Goal: Task Accomplishment & Management: Use online tool/utility

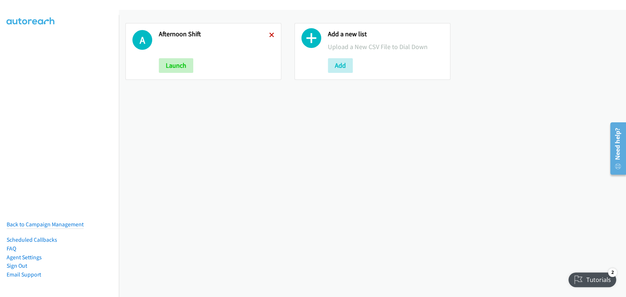
click at [270, 33] on icon at bounding box center [271, 35] width 5 height 5
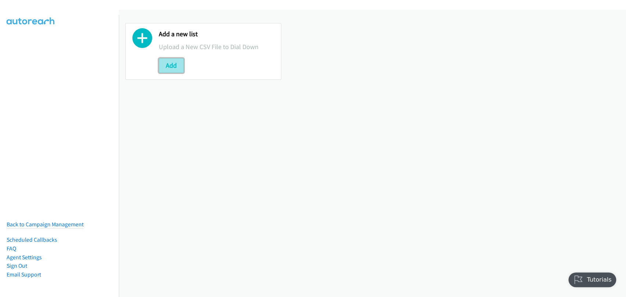
click at [177, 65] on button "Add" at bounding box center [171, 65] width 25 height 15
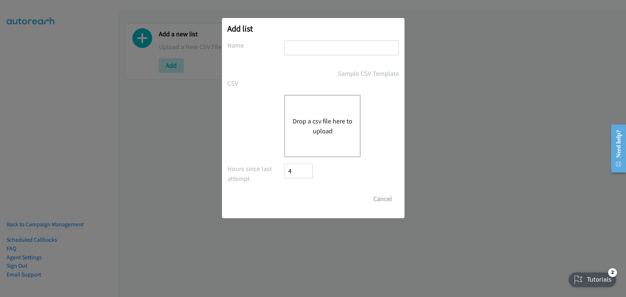
click at [314, 47] on input "text" at bounding box center [341, 47] width 114 height 15
type input "Morning Camp"
click at [307, 120] on button "Drop a csv file here to upload" at bounding box center [322, 126] width 60 height 20
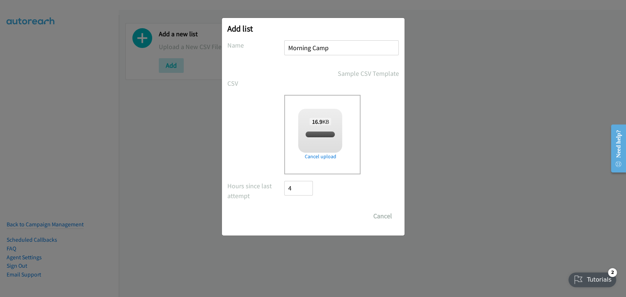
checkbox input "true"
click at [310, 219] on input "Save List" at bounding box center [304, 216] width 39 height 15
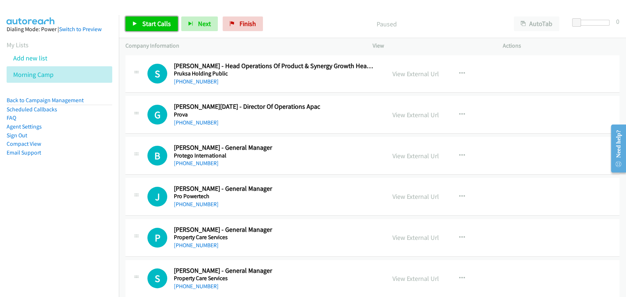
click at [164, 23] on span "Start Calls" at bounding box center [156, 23] width 29 height 8
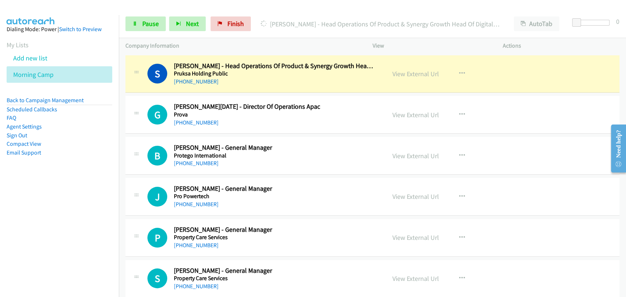
click at [513, 272] on div "View External Url View External Url Schedule/Manage Callback Start Calls Here R…" at bounding box center [454, 279] width 137 height 24
drag, startPoint x: 424, startPoint y: 75, endPoint x: 428, endPoint y: 78, distance: 5.3
click at [145, 18] on link "Pause" at bounding box center [145, 24] width 40 height 15
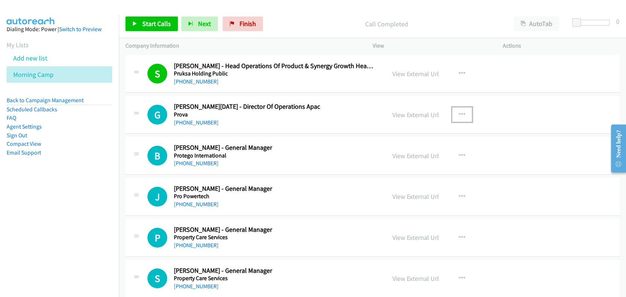
click at [459, 112] on icon "button" at bounding box center [462, 115] width 6 height 6
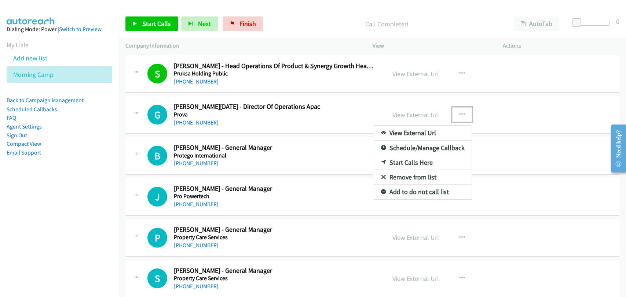
click at [135, 21] on div at bounding box center [313, 148] width 626 height 297
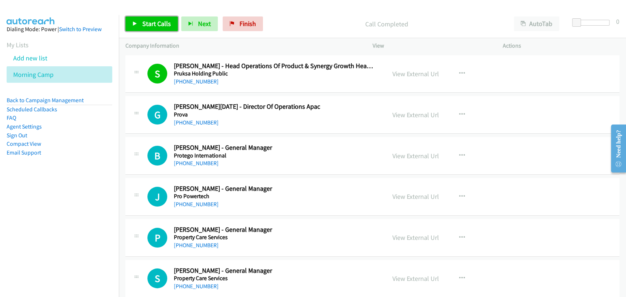
click at [146, 24] on span "Start Calls" at bounding box center [156, 23] width 29 height 8
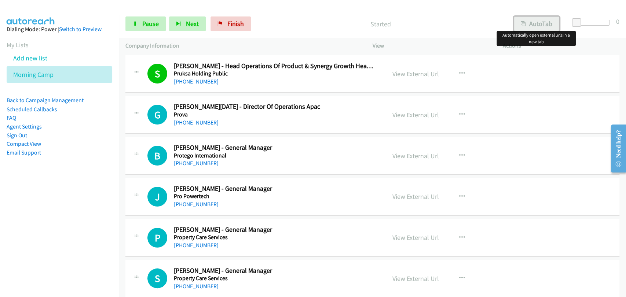
click at [543, 24] on button "AutoTab" at bounding box center [536, 24] width 45 height 15
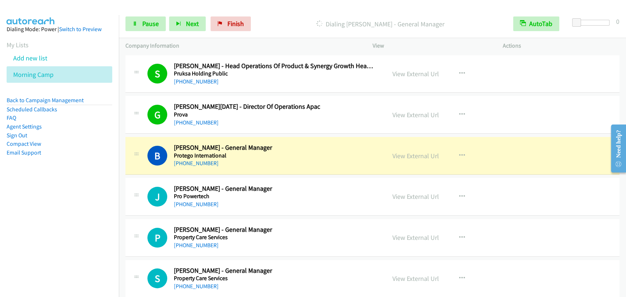
drag, startPoint x: 513, startPoint y: 189, endPoint x: 516, endPoint y: 183, distance: 6.2
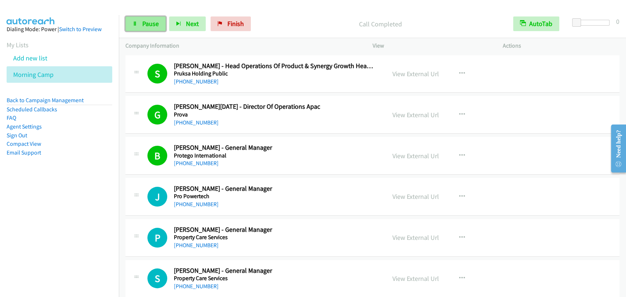
click at [141, 25] on link "Pause" at bounding box center [145, 24] width 40 height 15
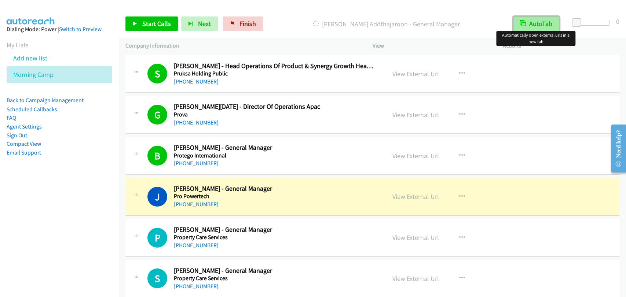
click at [532, 24] on button "AutoTab" at bounding box center [536, 24] width 46 height 15
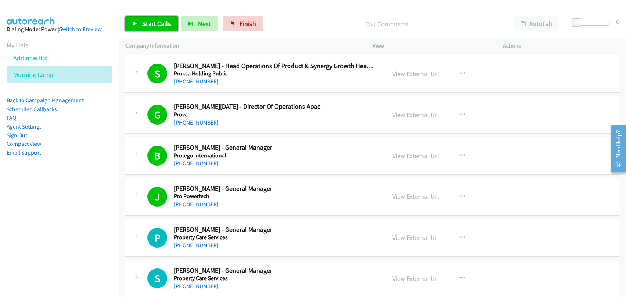
click at [145, 27] on span "Start Calls" at bounding box center [156, 23] width 29 height 8
click at [504, 54] on td "S Callback Scheduled Suvicha Phouma - Head Operations Of Product & Synergy Grow…" at bounding box center [372, 74] width 507 height 41
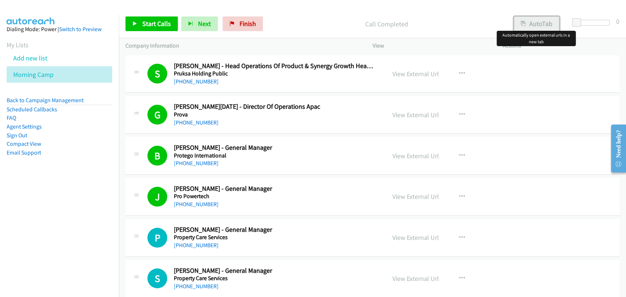
click at [534, 20] on button "AutoTab" at bounding box center [536, 24] width 45 height 15
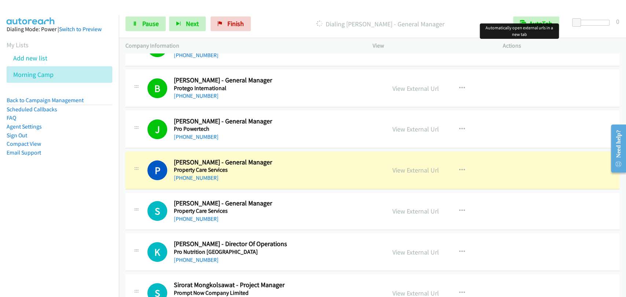
scroll to position [136, 0]
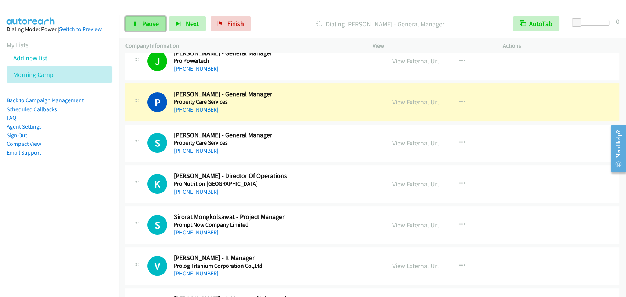
click at [150, 23] on span "Pause" at bounding box center [150, 23] width 17 height 8
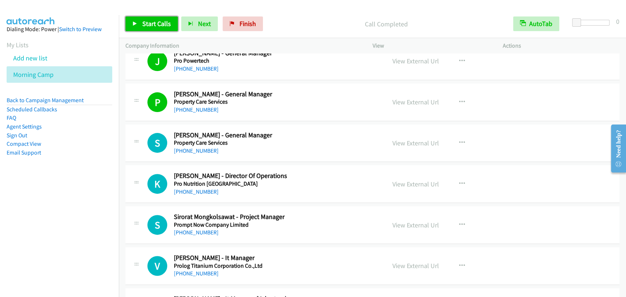
click at [136, 23] on icon at bounding box center [134, 24] width 5 height 5
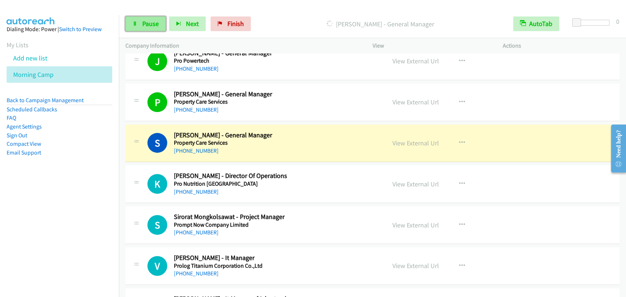
click at [147, 21] on span "Pause" at bounding box center [150, 23] width 17 height 8
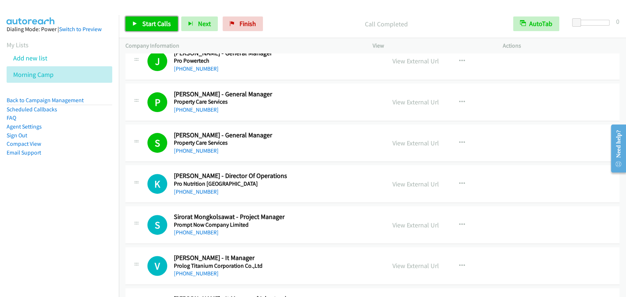
drag, startPoint x: 162, startPoint y: 24, endPoint x: 498, endPoint y: 11, distance: 336.1
click at [162, 24] on span "Start Calls" at bounding box center [156, 23] width 29 height 8
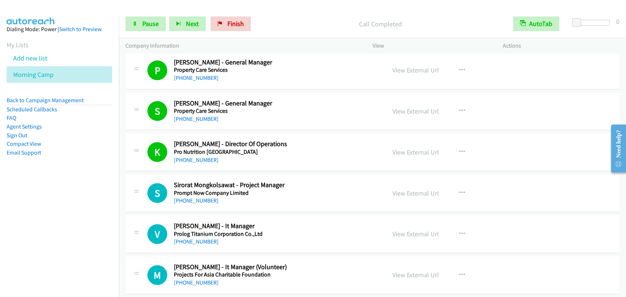
scroll to position [204, 0]
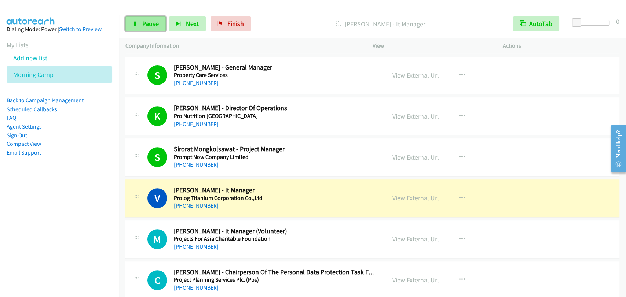
click at [132, 18] on link "Pause" at bounding box center [145, 24] width 40 height 15
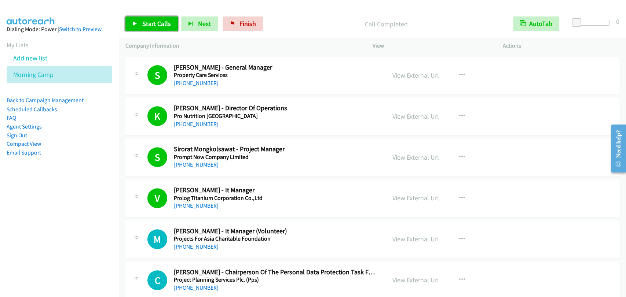
click at [160, 19] on span "Start Calls" at bounding box center [156, 23] width 29 height 8
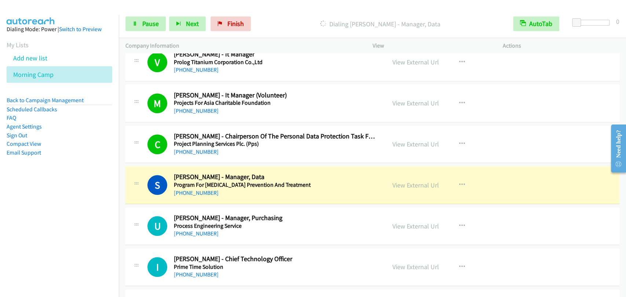
scroll to position [407, 0]
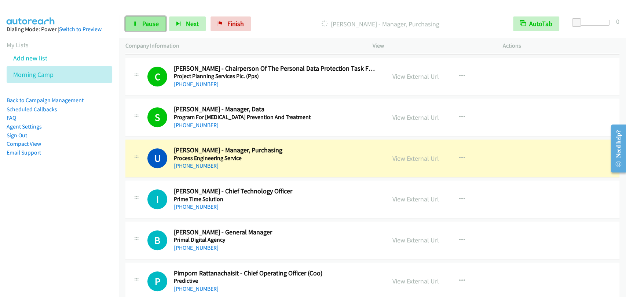
click at [133, 24] on icon at bounding box center [134, 24] width 5 height 5
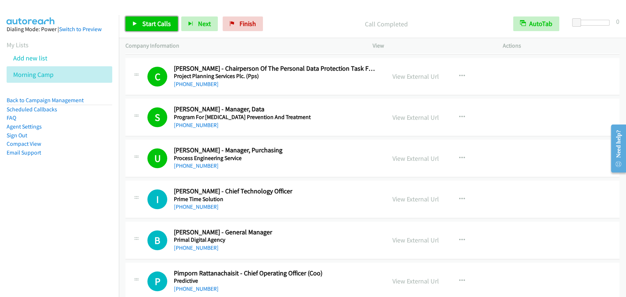
click at [139, 24] on link "Start Calls" at bounding box center [151, 24] width 52 height 15
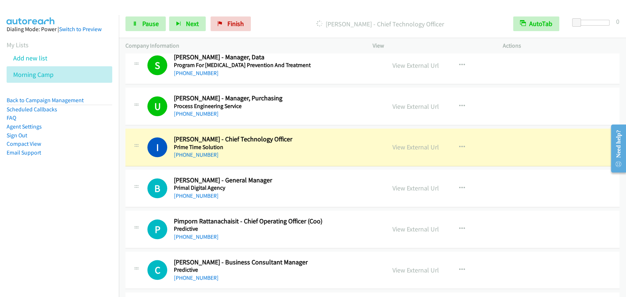
scroll to position [475, 0]
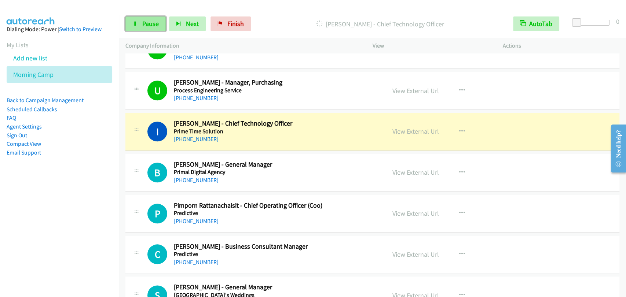
click at [139, 22] on link "Pause" at bounding box center [145, 24] width 40 height 15
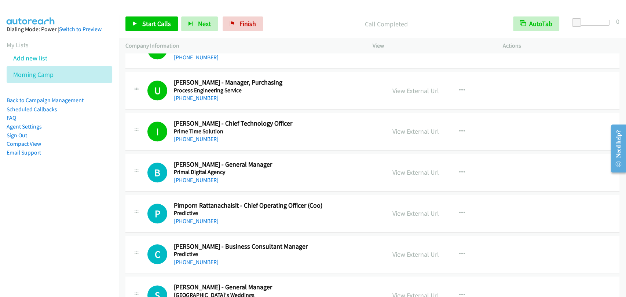
click at [369, 278] on div "S Callback Scheduled Satjawat Angsuseranee - General Manager Praya Palazzo Hote…" at bounding box center [372, 296] width 494 height 38
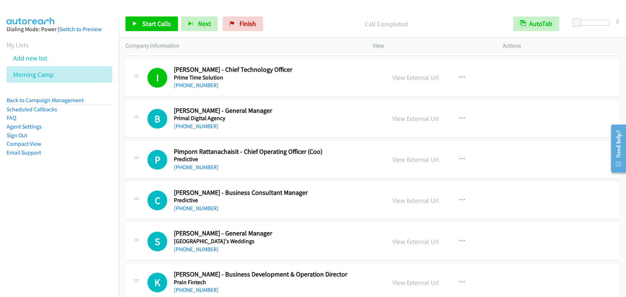
scroll to position [543, 0]
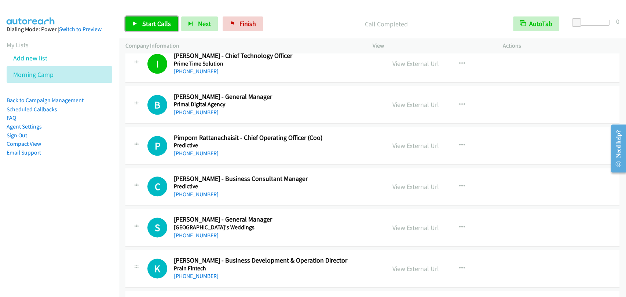
click at [138, 28] on link "Start Calls" at bounding box center [151, 24] width 52 height 15
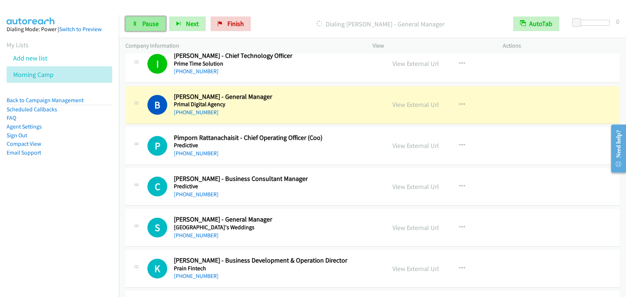
click at [138, 24] on link "Pause" at bounding box center [145, 24] width 40 height 15
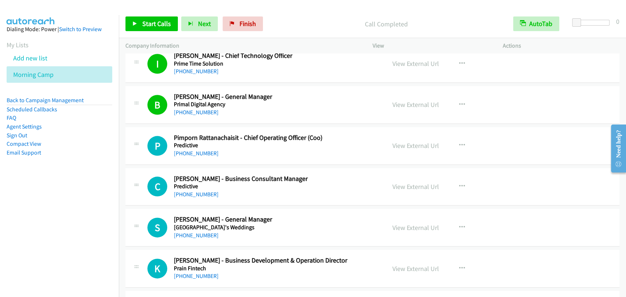
scroll to position [475, 0]
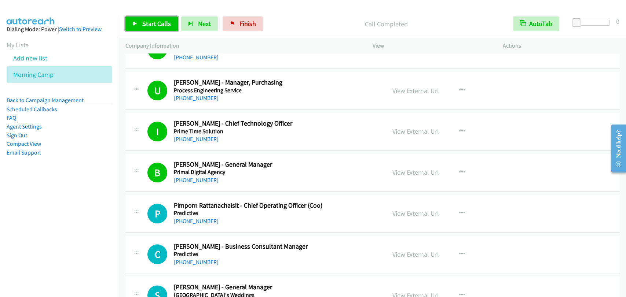
click at [150, 22] on span "Start Calls" at bounding box center [156, 23] width 29 height 8
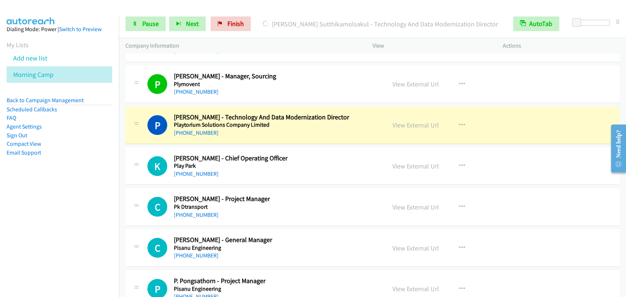
scroll to position [1018, 0]
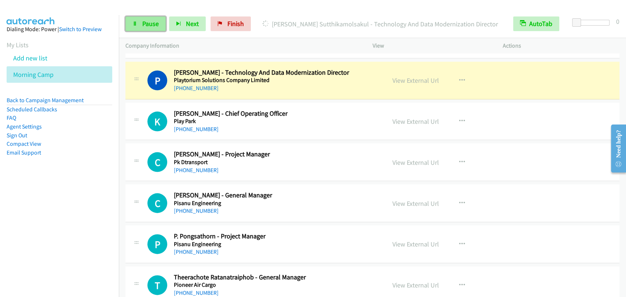
click at [144, 20] on span "Pause" at bounding box center [150, 23] width 17 height 8
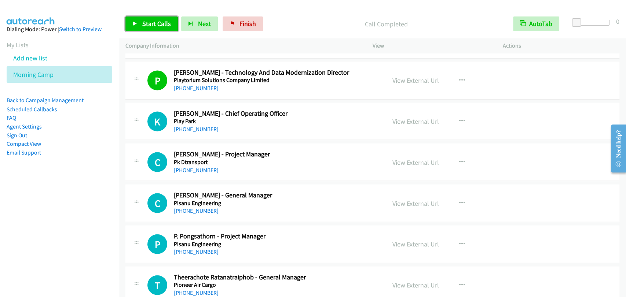
click at [146, 27] on span "Start Calls" at bounding box center [156, 23] width 29 height 8
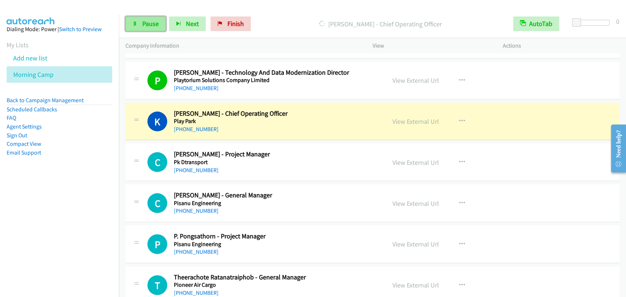
click at [144, 27] on span "Pause" at bounding box center [150, 23] width 17 height 8
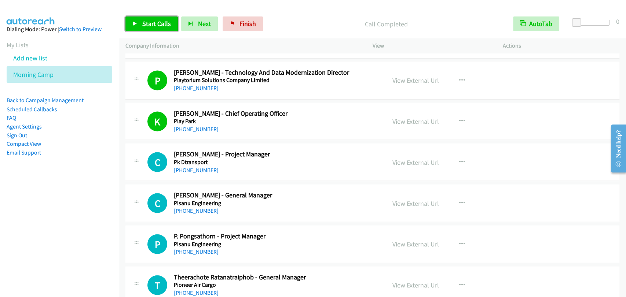
click at [155, 25] on span "Start Calls" at bounding box center [156, 23] width 29 height 8
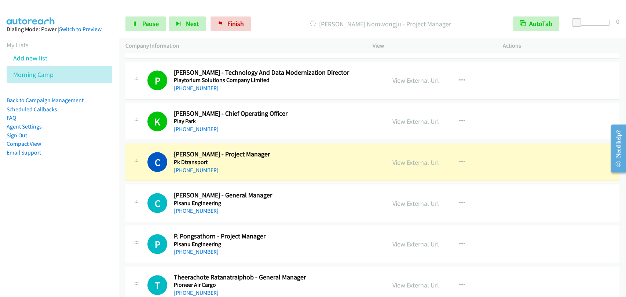
scroll to position [1086, 0]
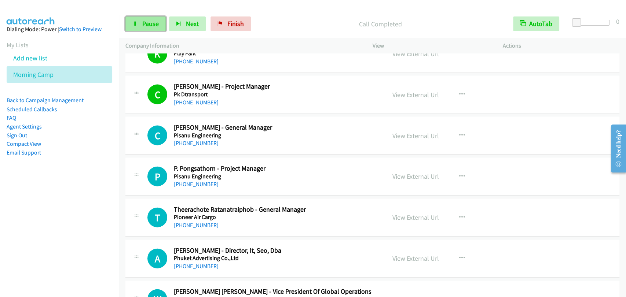
click at [137, 26] on link "Pause" at bounding box center [145, 24] width 40 height 15
click at [150, 24] on span "Start Calls" at bounding box center [156, 23] width 29 height 8
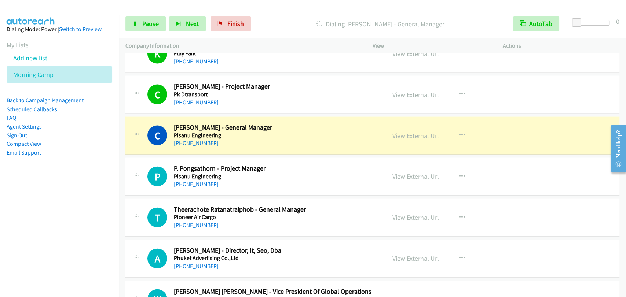
click at [305, 129] on h2 "C. Jayasankar - General Manager" at bounding box center [275, 128] width 202 height 8
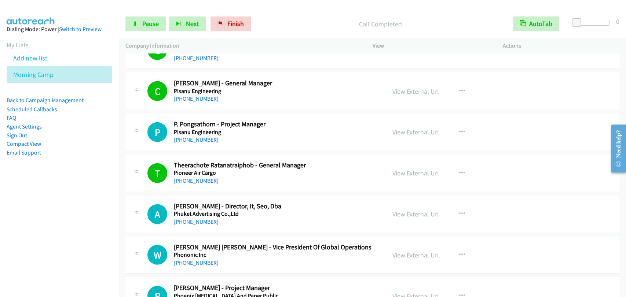
scroll to position [1154, 0]
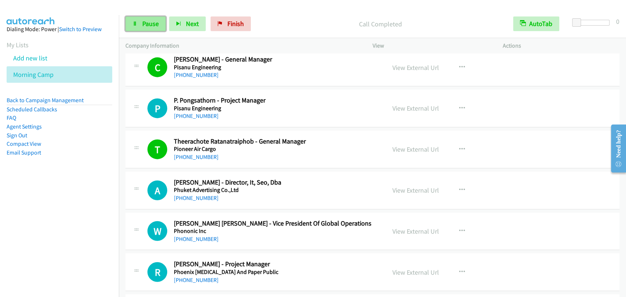
click at [147, 26] on span "Pause" at bounding box center [150, 23] width 17 height 8
click at [175, 24] on link "Start Calls" at bounding box center [151, 24] width 52 height 15
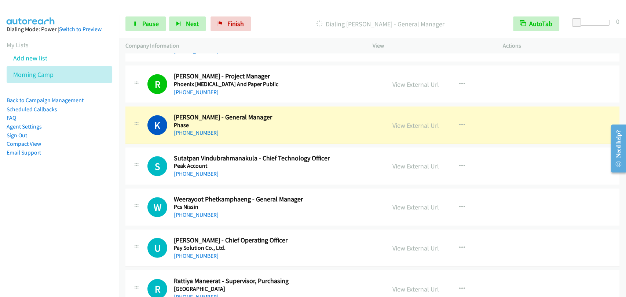
scroll to position [1358, 0]
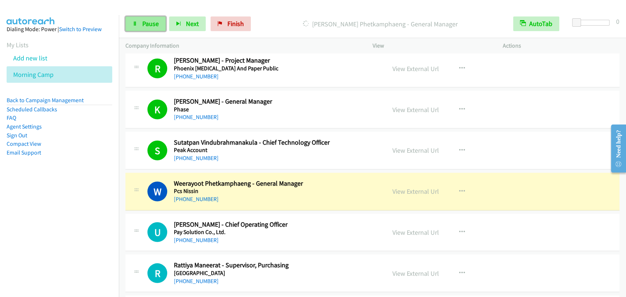
click at [128, 20] on link "Pause" at bounding box center [145, 24] width 40 height 15
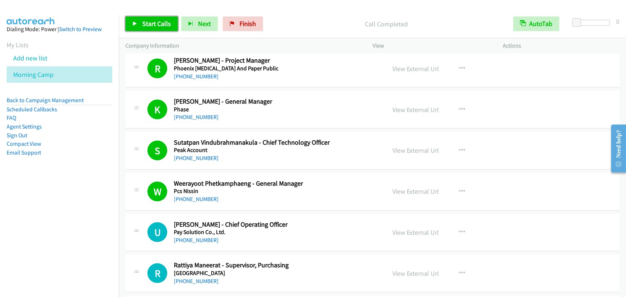
click at [144, 24] on span "Start Calls" at bounding box center [156, 23] width 29 height 8
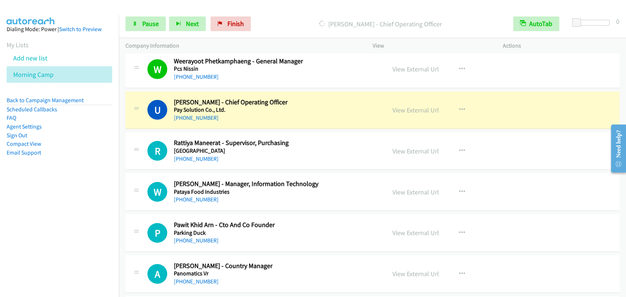
scroll to position [1494, 0]
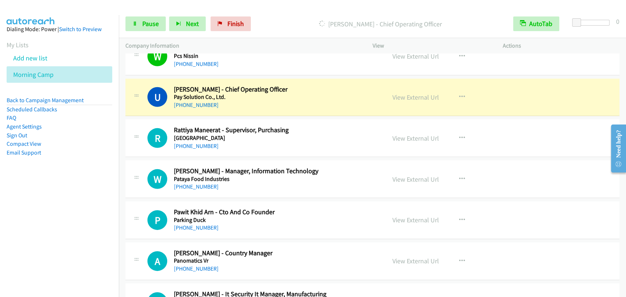
click at [146, 106] on div "U Callback Scheduled Usara Subhongsang - Chief Operating Officer Pay Solution C…" at bounding box center [255, 97] width 247 height 24
click at [125, 24] on link "Pause" at bounding box center [145, 24] width 40 height 15
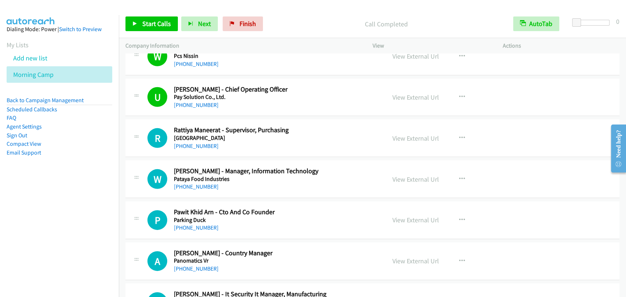
scroll to position [1697, 0]
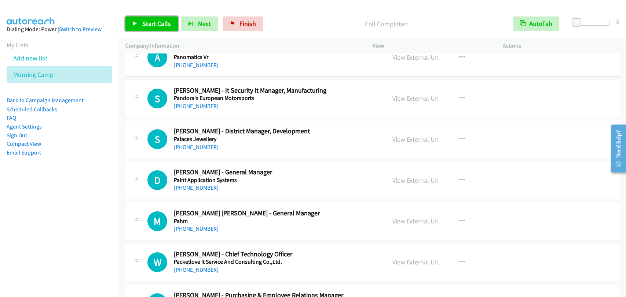
click at [146, 26] on span "Start Calls" at bounding box center [156, 23] width 29 height 8
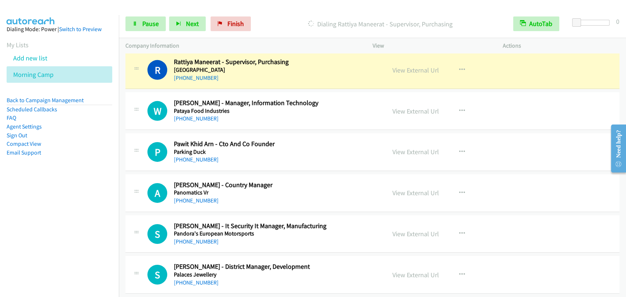
scroll to position [1494, 0]
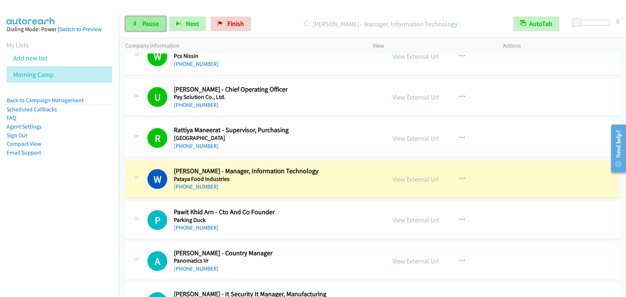
click at [150, 29] on link "Pause" at bounding box center [145, 24] width 40 height 15
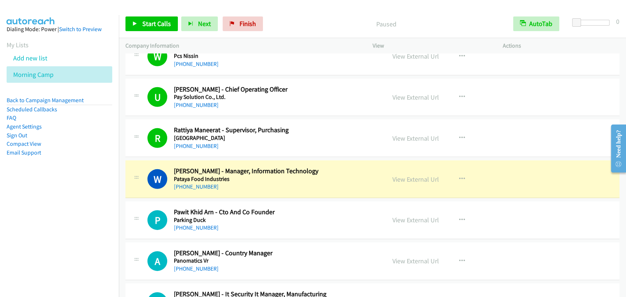
scroll to position [1562, 0]
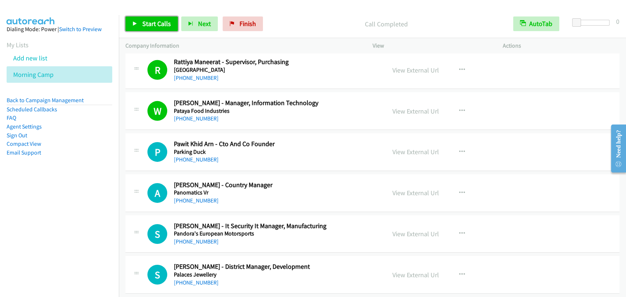
click at [154, 22] on span "Start Calls" at bounding box center [156, 23] width 29 height 8
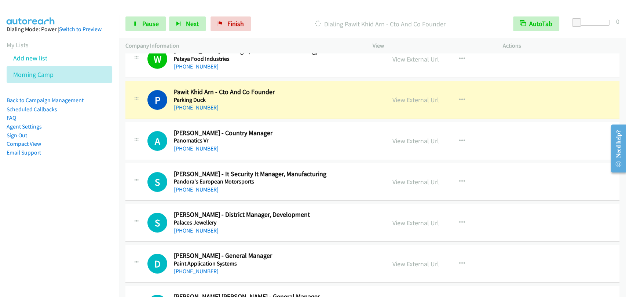
scroll to position [1630, 0]
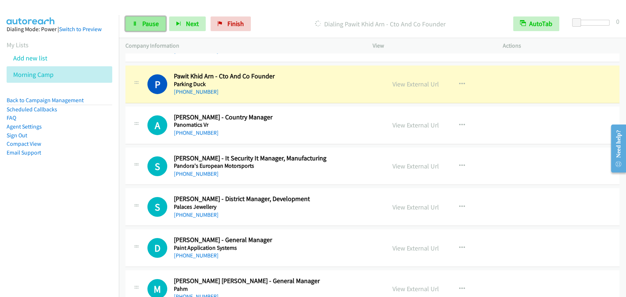
drag, startPoint x: 141, startPoint y: 24, endPoint x: 149, endPoint y: 24, distance: 7.3
click at [142, 24] on link "Pause" at bounding box center [145, 24] width 40 height 15
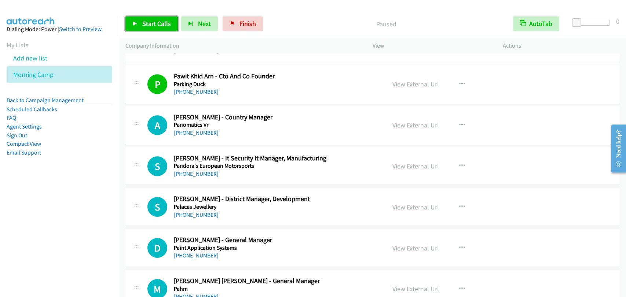
click at [153, 21] on span "Start Calls" at bounding box center [156, 23] width 29 height 8
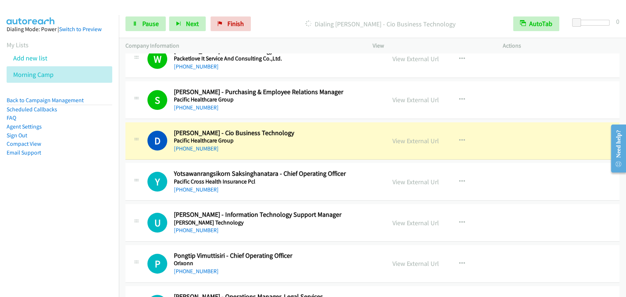
scroll to position [1969, 0]
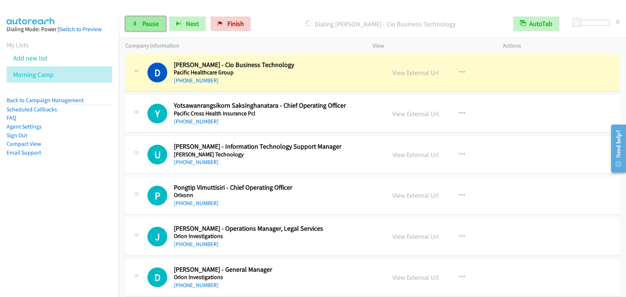
click at [143, 20] on span "Pause" at bounding box center [150, 23] width 17 height 8
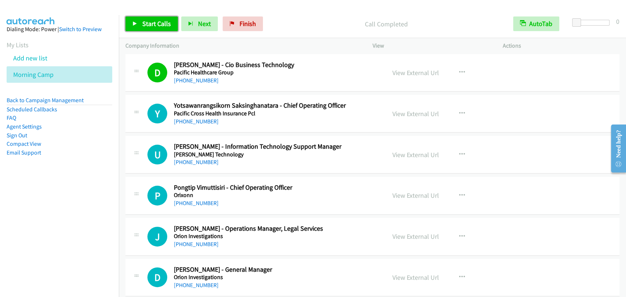
click at [155, 20] on span "Start Calls" at bounding box center [156, 23] width 29 height 8
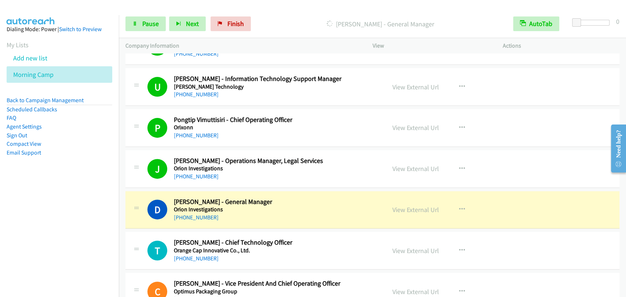
scroll to position [2105, 0]
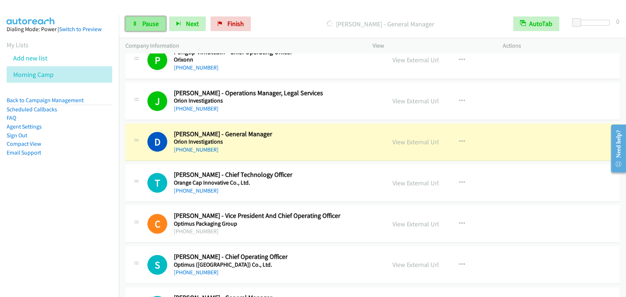
click at [129, 21] on link "Pause" at bounding box center [145, 24] width 40 height 15
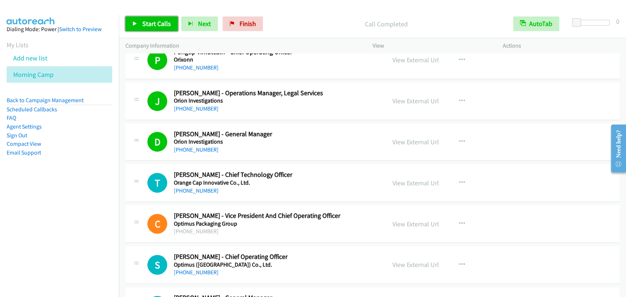
click at [155, 23] on span "Start Calls" at bounding box center [156, 23] width 29 height 8
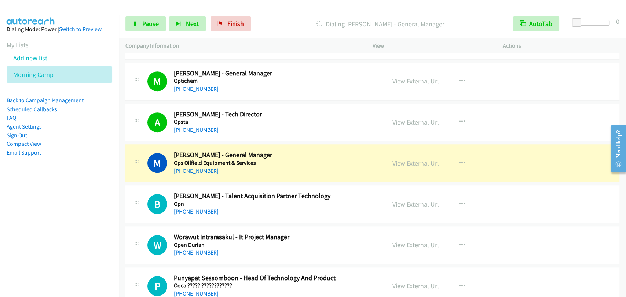
scroll to position [2377, 0]
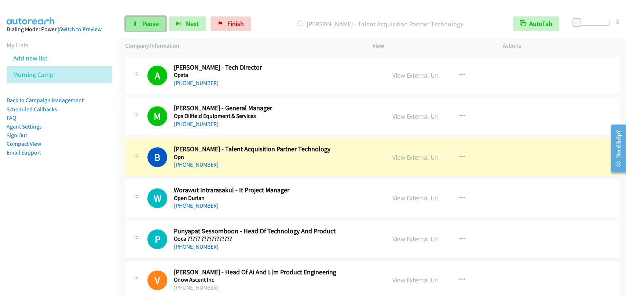
click at [138, 26] on link "Pause" at bounding box center [145, 24] width 40 height 15
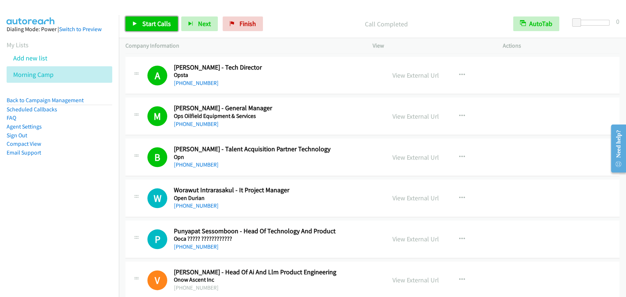
click at [151, 18] on link "Start Calls" at bounding box center [151, 24] width 52 height 15
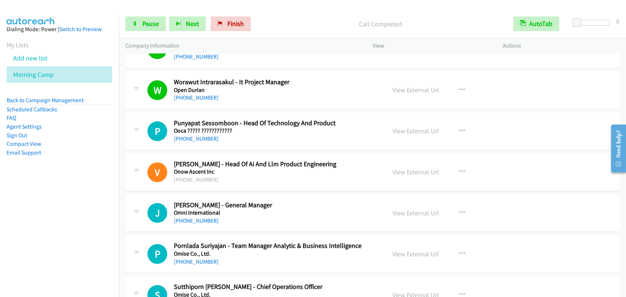
scroll to position [2512, 0]
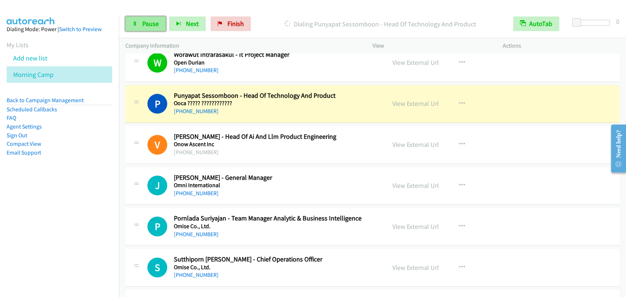
click at [142, 20] on span "Pause" at bounding box center [150, 23] width 17 height 8
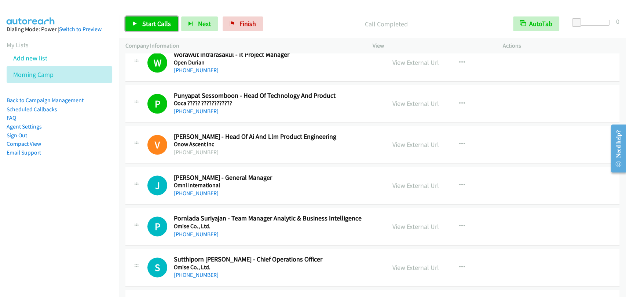
click at [142, 22] on span "Start Calls" at bounding box center [156, 23] width 29 height 8
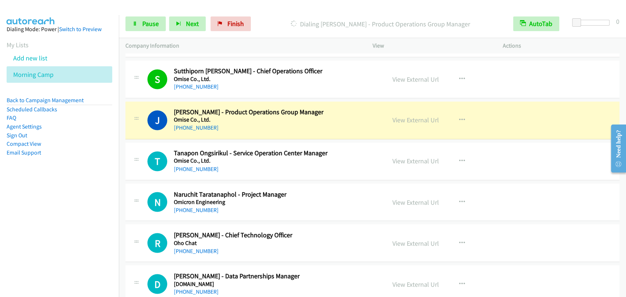
scroll to position [2716, 0]
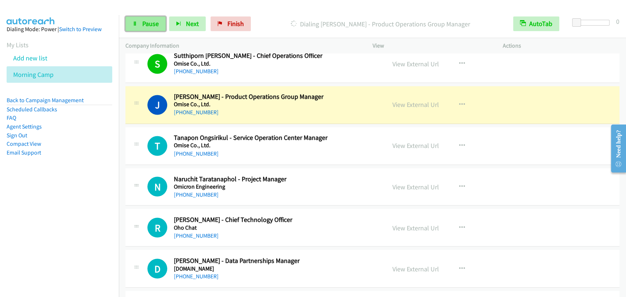
click at [148, 25] on span "Pause" at bounding box center [150, 23] width 17 height 8
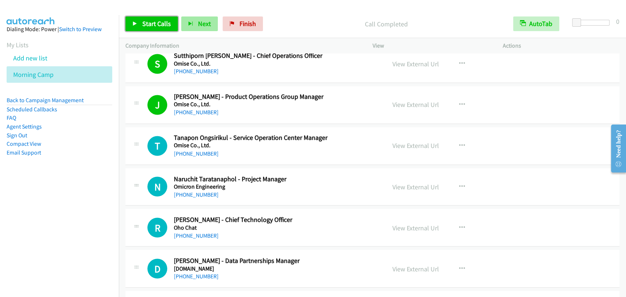
drag, startPoint x: 136, startPoint y: 19, endPoint x: 185, endPoint y: 23, distance: 48.6
click at [136, 19] on link "Start Calls" at bounding box center [151, 24] width 52 height 15
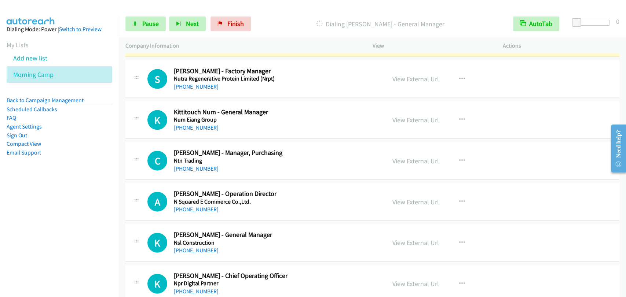
scroll to position [2920, 0]
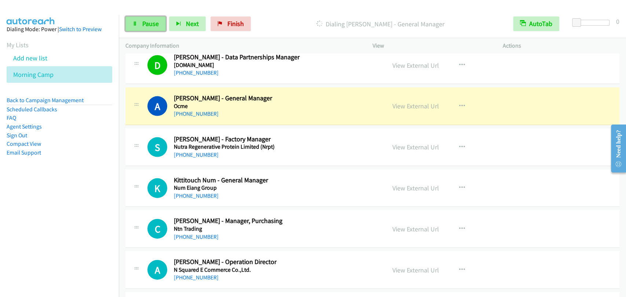
click at [136, 27] on link "Pause" at bounding box center [145, 24] width 40 height 15
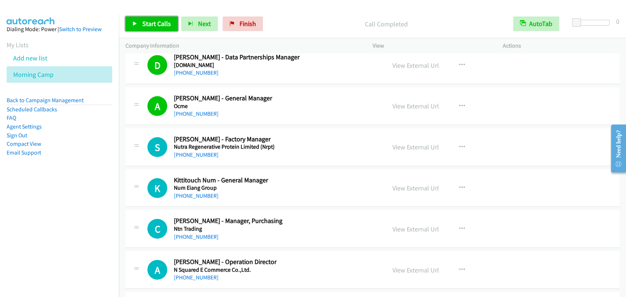
click at [151, 23] on span "Start Calls" at bounding box center [156, 23] width 29 height 8
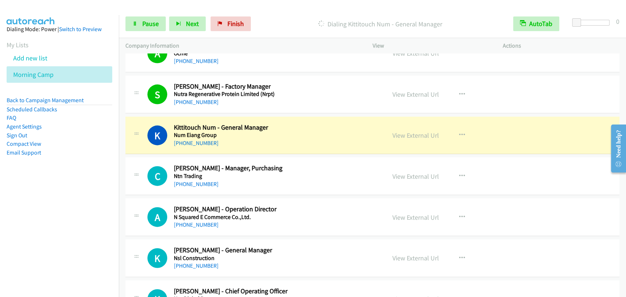
scroll to position [2988, 0]
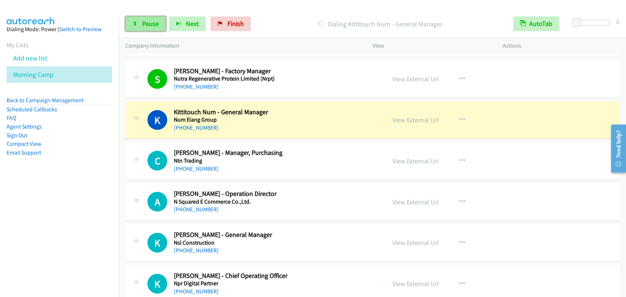
click at [147, 19] on span "Pause" at bounding box center [150, 23] width 17 height 8
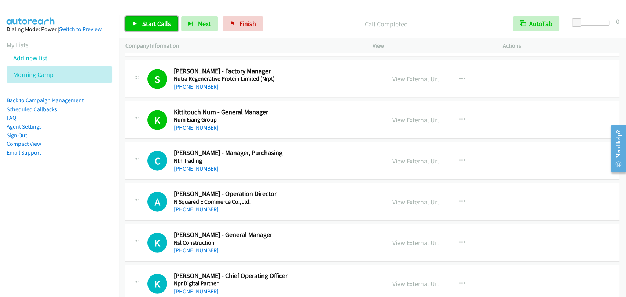
click at [154, 26] on span "Start Calls" at bounding box center [156, 23] width 29 height 8
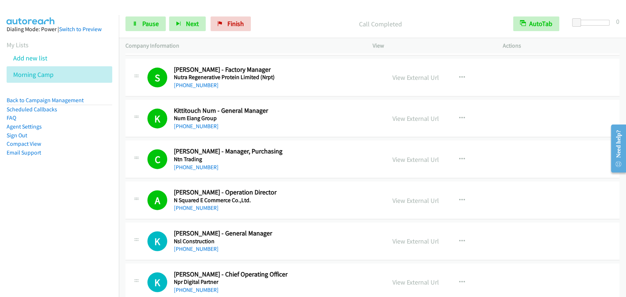
scroll to position [3056, 0]
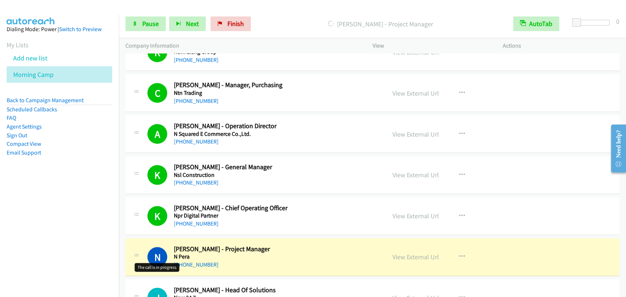
click at [151, 248] on h1 "N" at bounding box center [157, 258] width 20 height 20
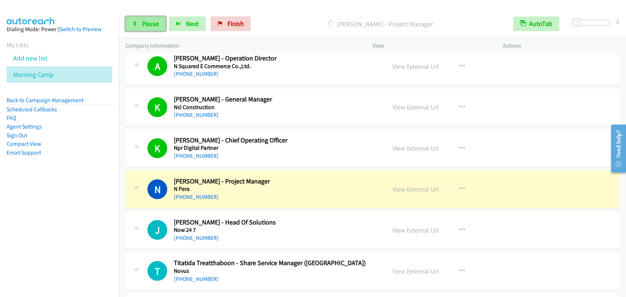
click at [138, 18] on link "Pause" at bounding box center [145, 24] width 40 height 15
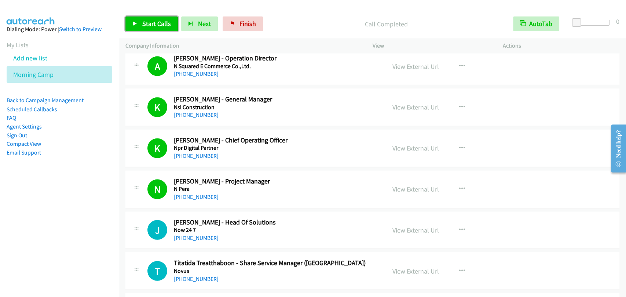
click at [158, 20] on span "Start Calls" at bounding box center [156, 23] width 29 height 8
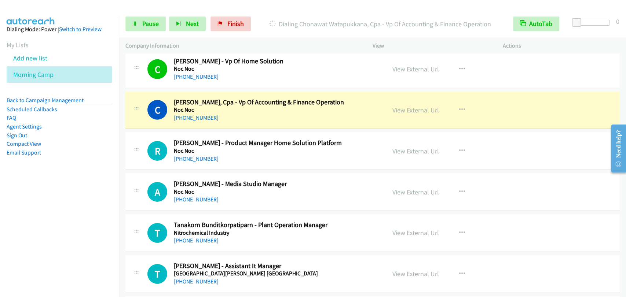
scroll to position [3463, 0]
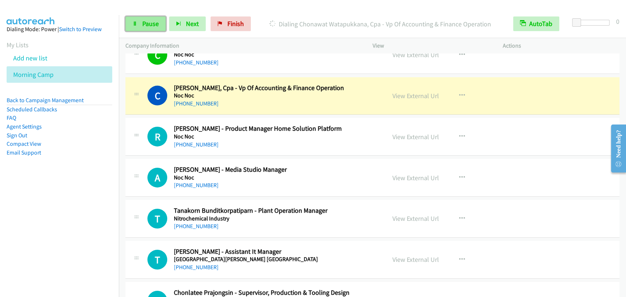
click at [131, 26] on link "Pause" at bounding box center [145, 24] width 40 height 15
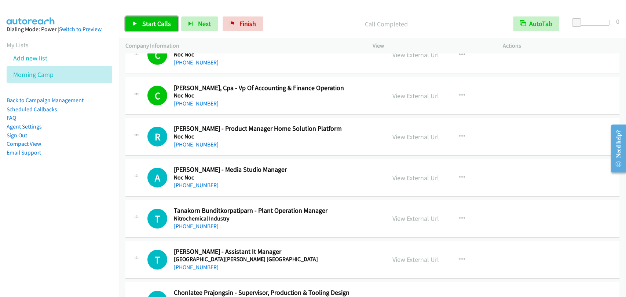
click at [150, 30] on link "Start Calls" at bounding box center [151, 24] width 52 height 15
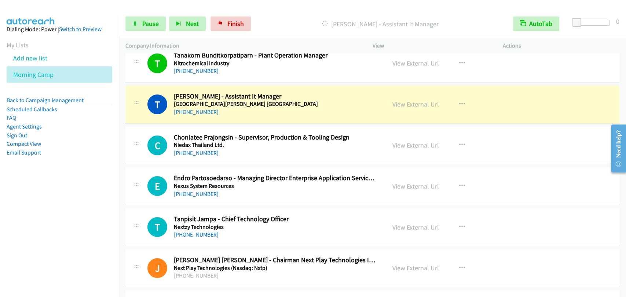
scroll to position [3603, 0]
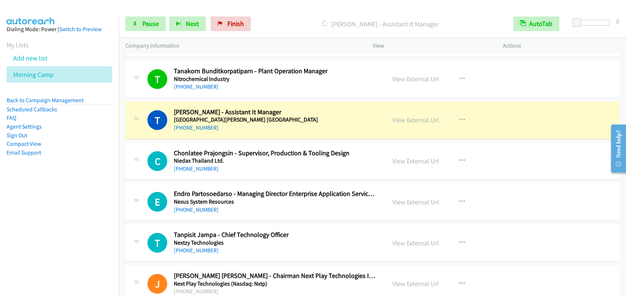
click at [137, 15] on div "Start Calls Pause Next Finish Dialing Tanajak Uthaijan - Assistant It Manager A…" at bounding box center [372, 24] width 507 height 28
click at [138, 18] on link "Pause" at bounding box center [145, 24] width 40 height 15
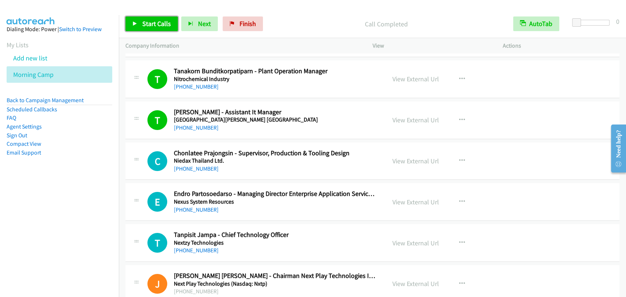
click at [150, 28] on link "Start Calls" at bounding box center [151, 24] width 52 height 15
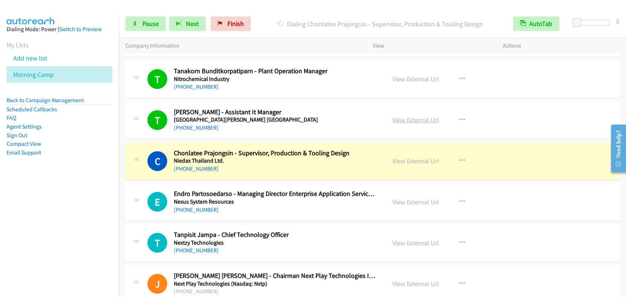
drag, startPoint x: 400, startPoint y: 117, endPoint x: 410, endPoint y: 118, distance: 9.6
click at [135, 17] on link "Pause" at bounding box center [145, 24] width 40 height 15
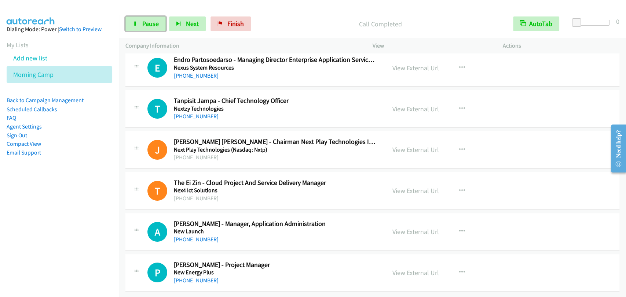
scroll to position [3671, 0]
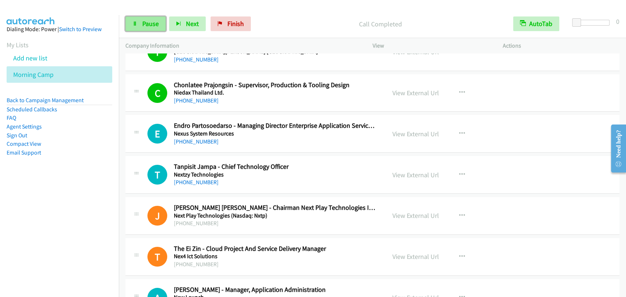
click at [142, 23] on span "Pause" at bounding box center [150, 23] width 17 height 8
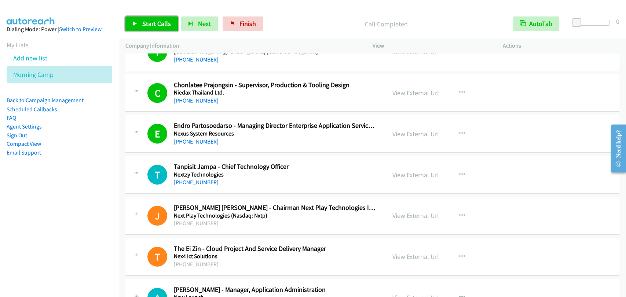
click at [128, 24] on link "Start Calls" at bounding box center [151, 24] width 52 height 15
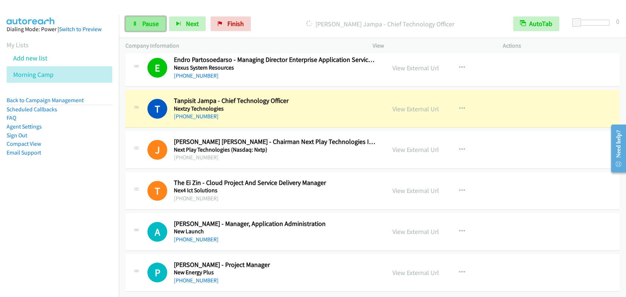
click at [160, 21] on link "Pause" at bounding box center [145, 24] width 40 height 15
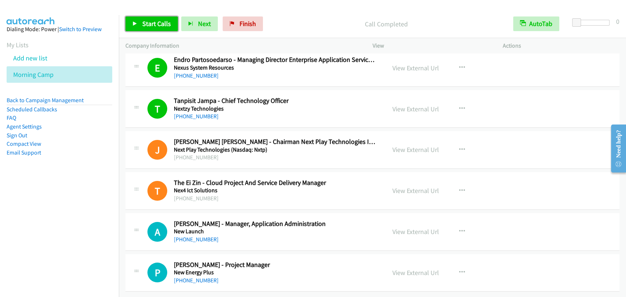
click at [167, 31] on link "Start Calls" at bounding box center [151, 24] width 52 height 15
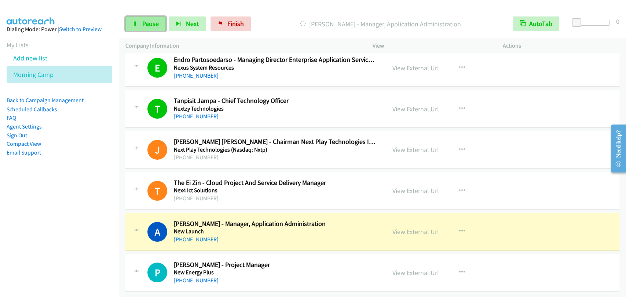
click at [139, 17] on link "Pause" at bounding box center [145, 24] width 40 height 15
click at [142, 18] on link "Pause" at bounding box center [145, 24] width 40 height 15
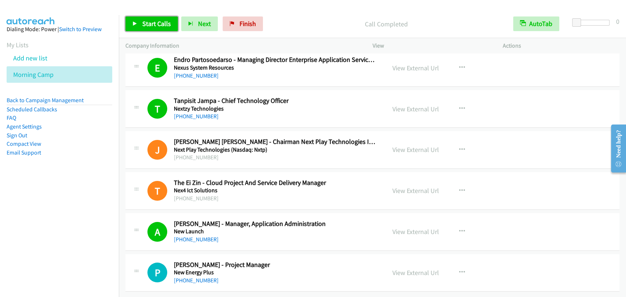
click at [142, 21] on span "Start Calls" at bounding box center [156, 23] width 29 height 8
click at [141, 26] on link "Pause" at bounding box center [145, 24] width 40 height 15
